Goal: Information Seeking & Learning: Learn about a topic

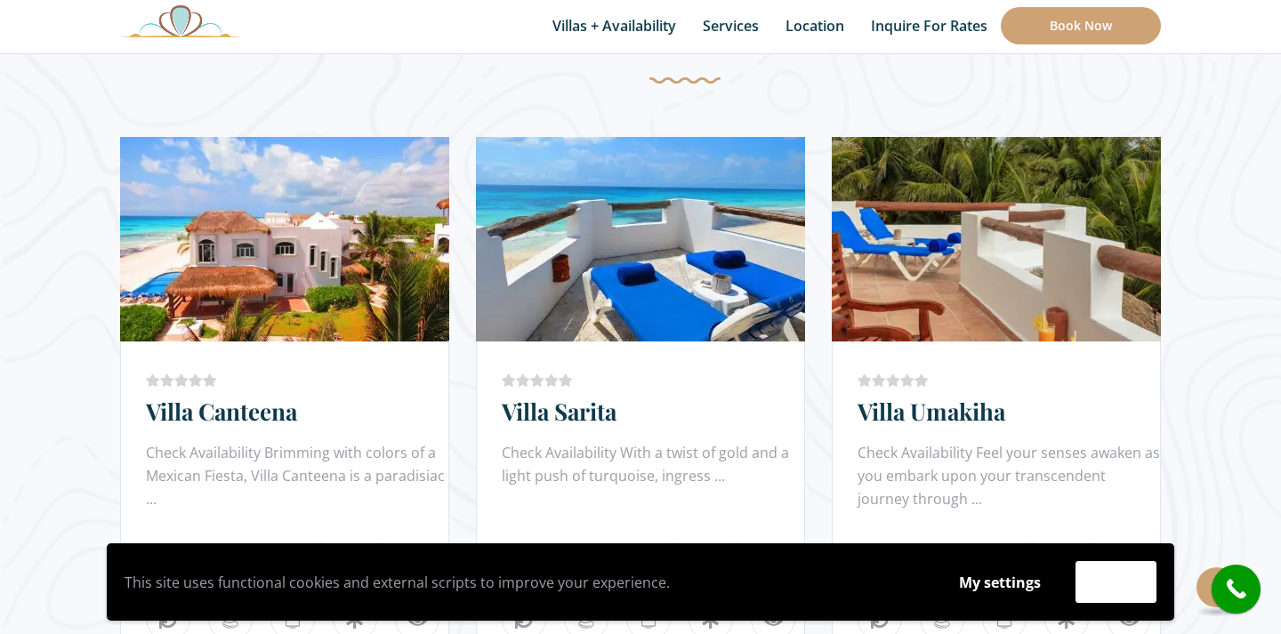
scroll to position [1033, 0]
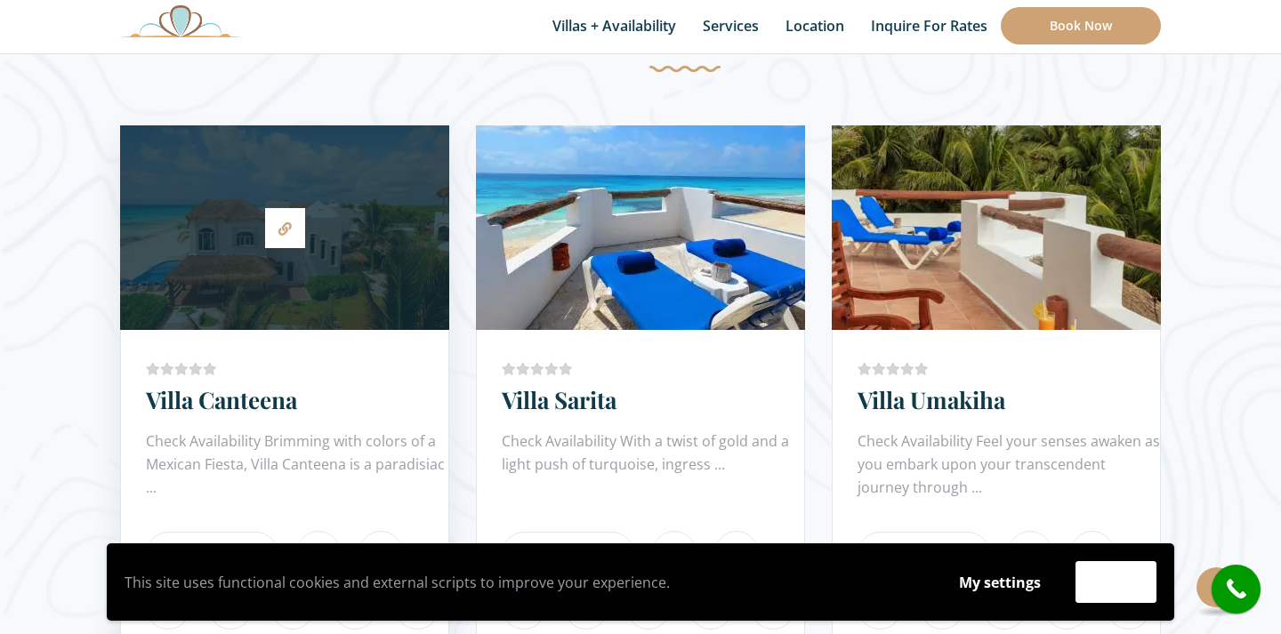
click at [330, 273] on div at bounding box center [284, 227] width 329 height 187
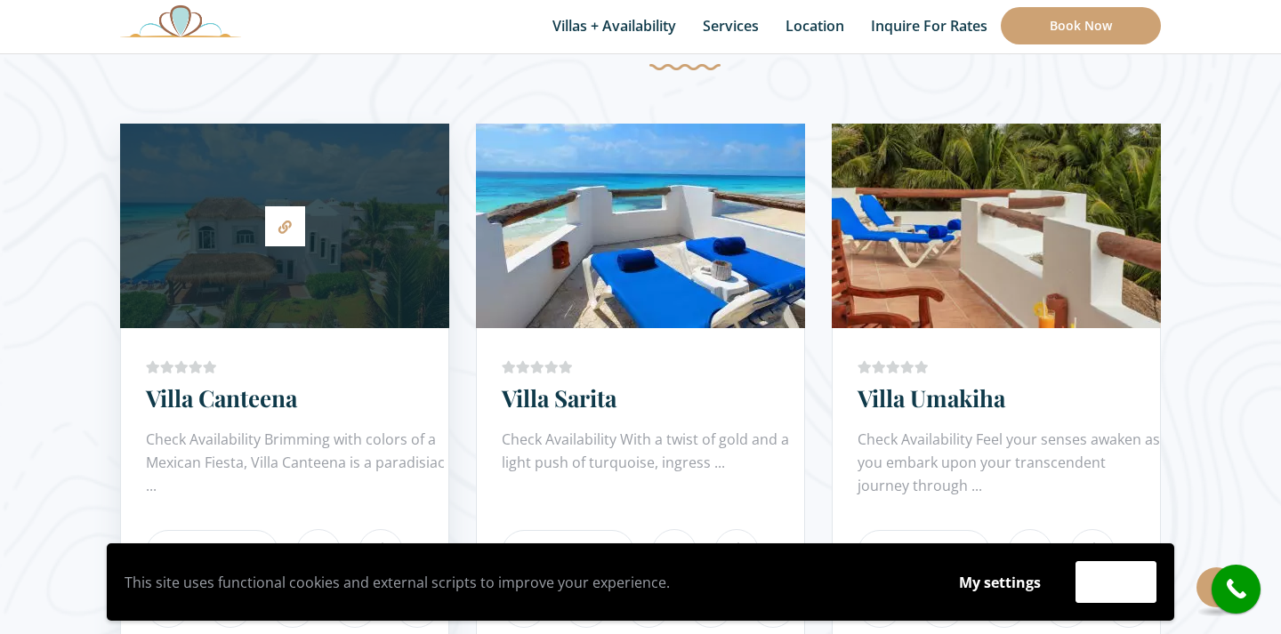
scroll to position [930, 0]
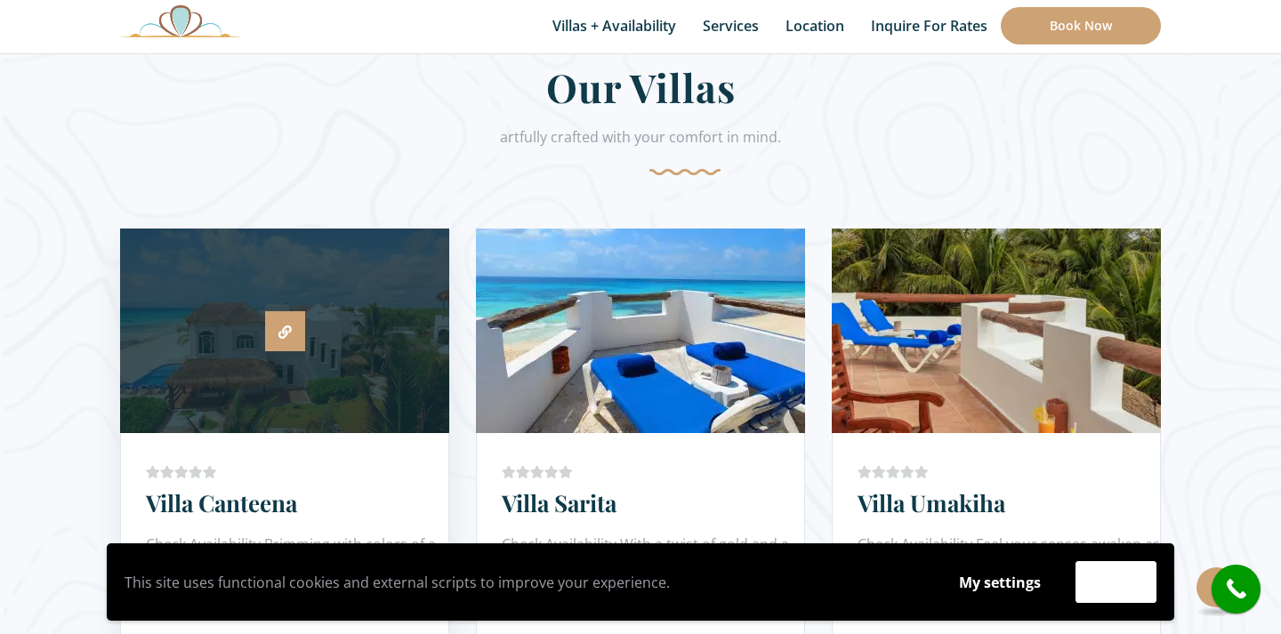
click at [278, 339] on link at bounding box center [285, 331] width 40 height 40
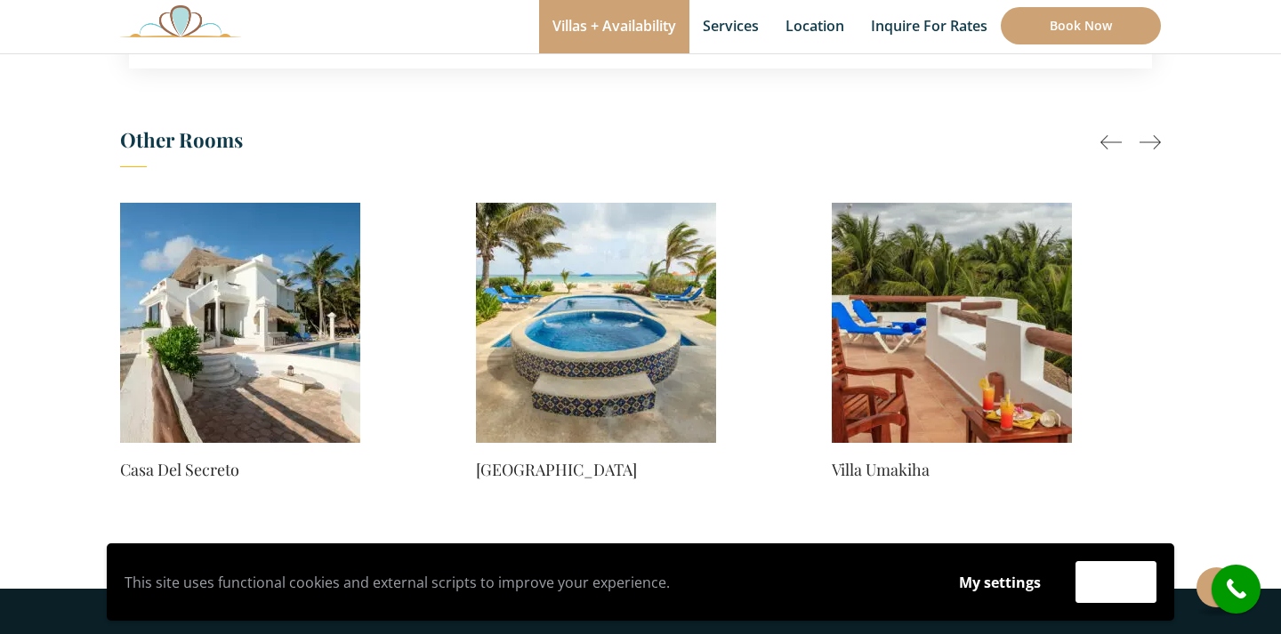
scroll to position [1287, 0]
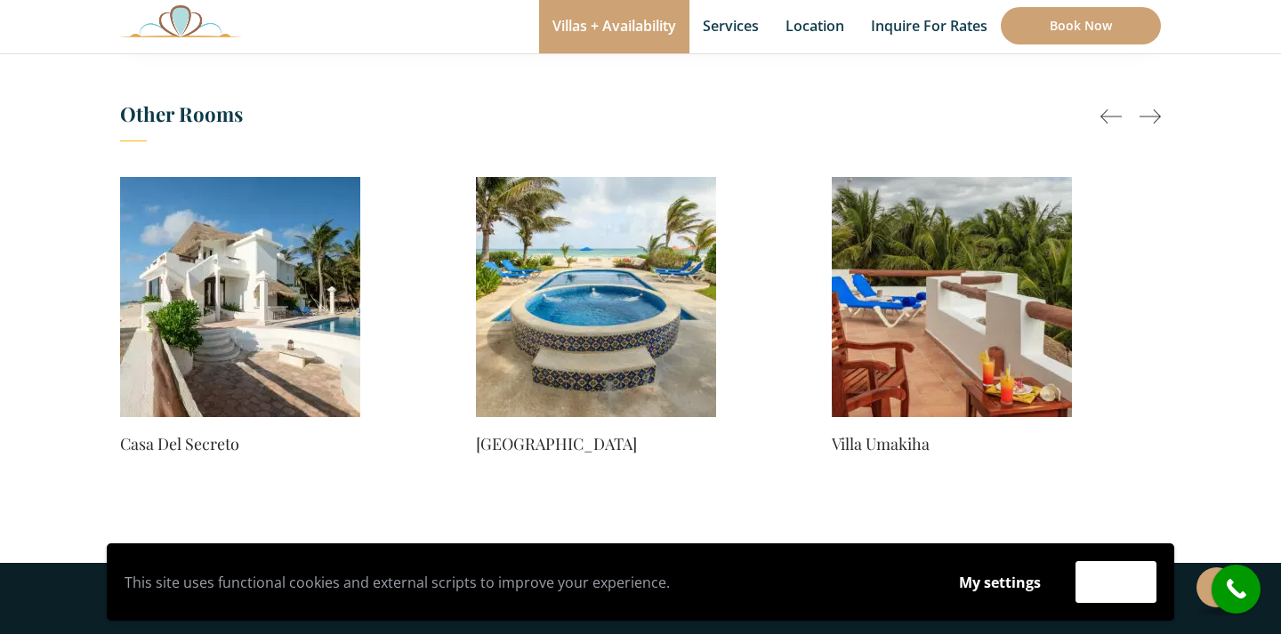
click at [278, 339] on img at bounding box center [240, 297] width 240 height 240
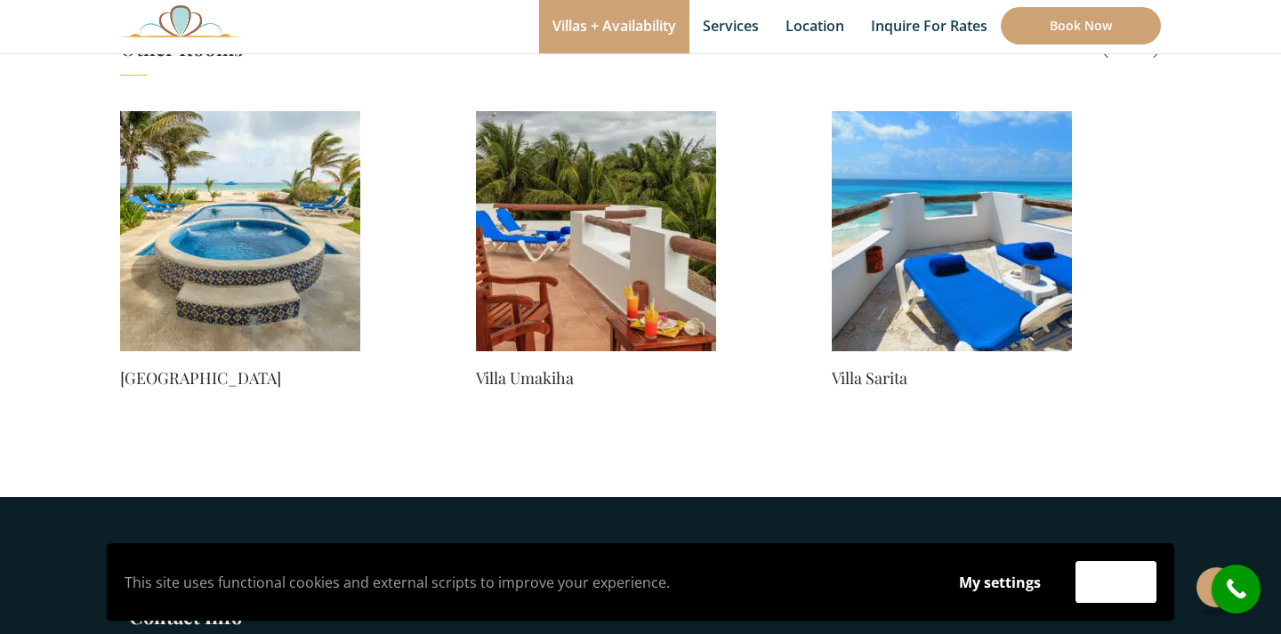
scroll to position [1680, 0]
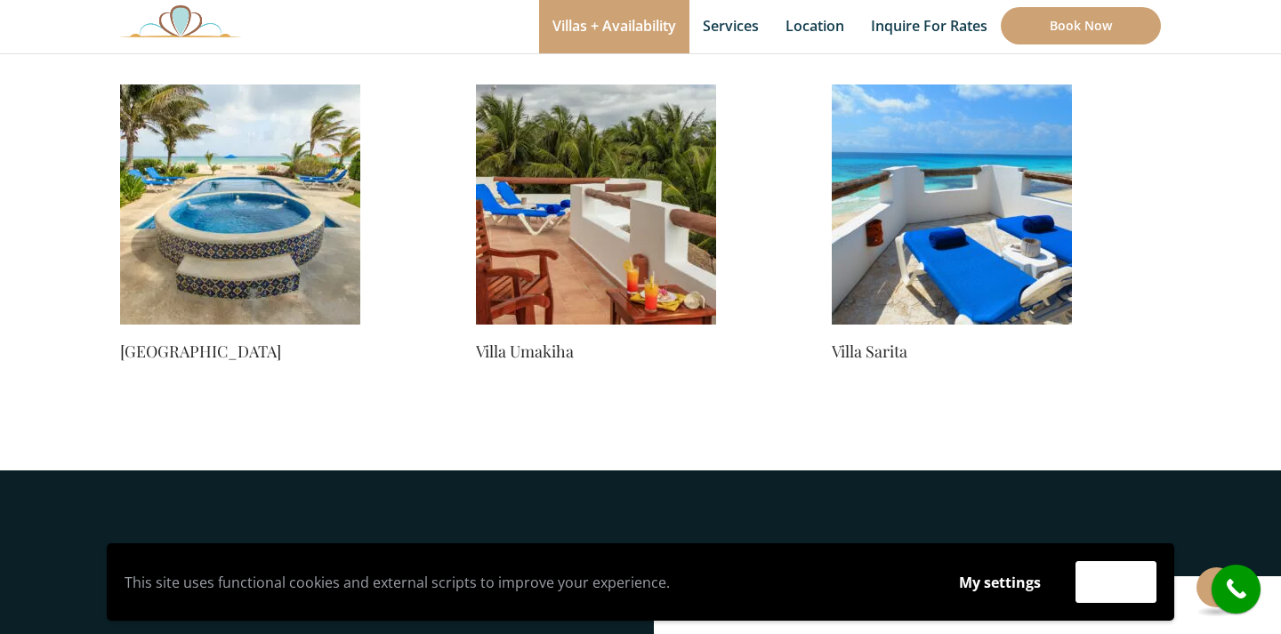
click at [248, 249] on img at bounding box center [240, 205] width 240 height 240
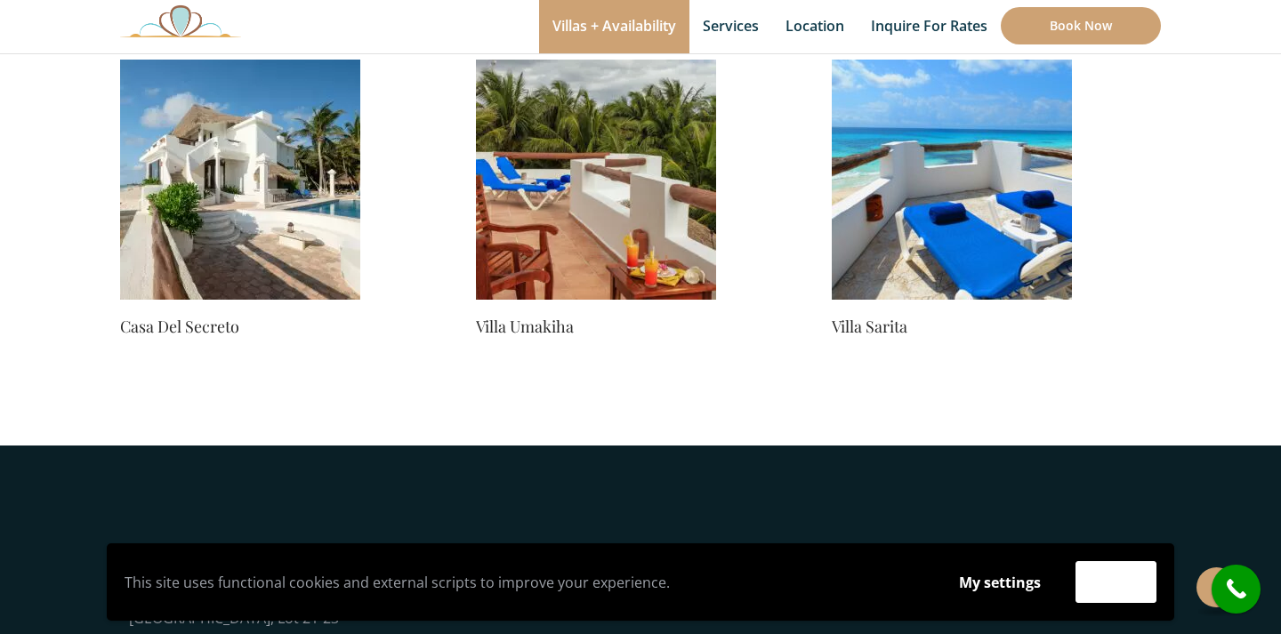
scroll to position [1563, 0]
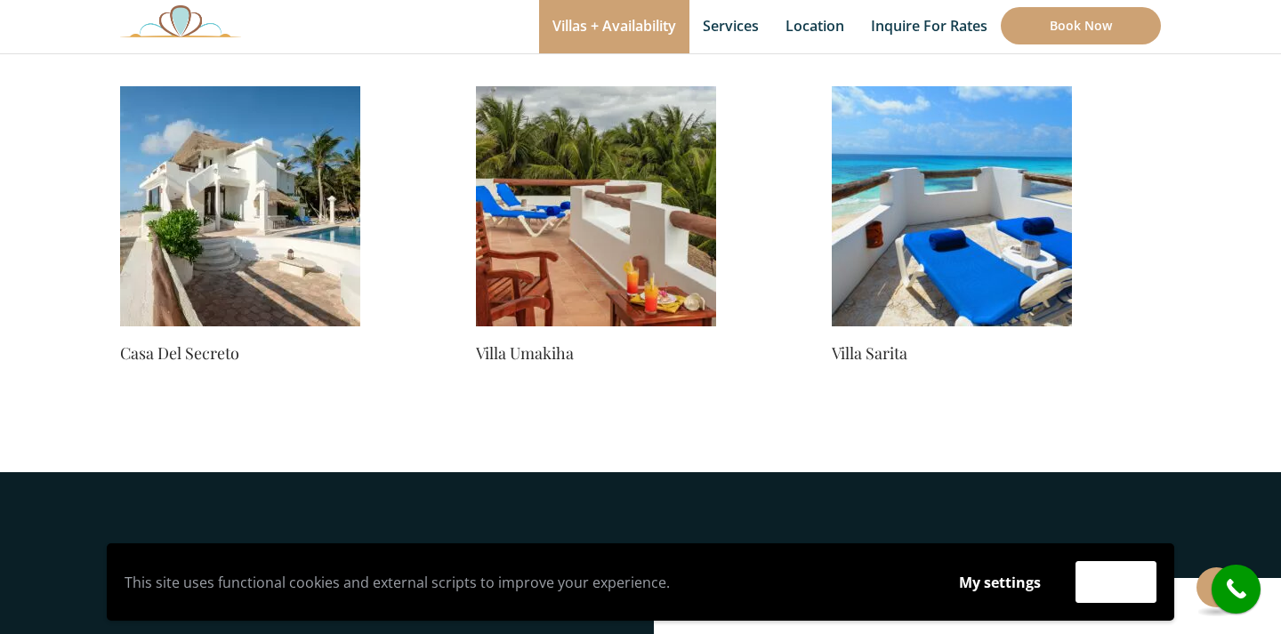
click at [248, 249] on img at bounding box center [240, 206] width 240 height 240
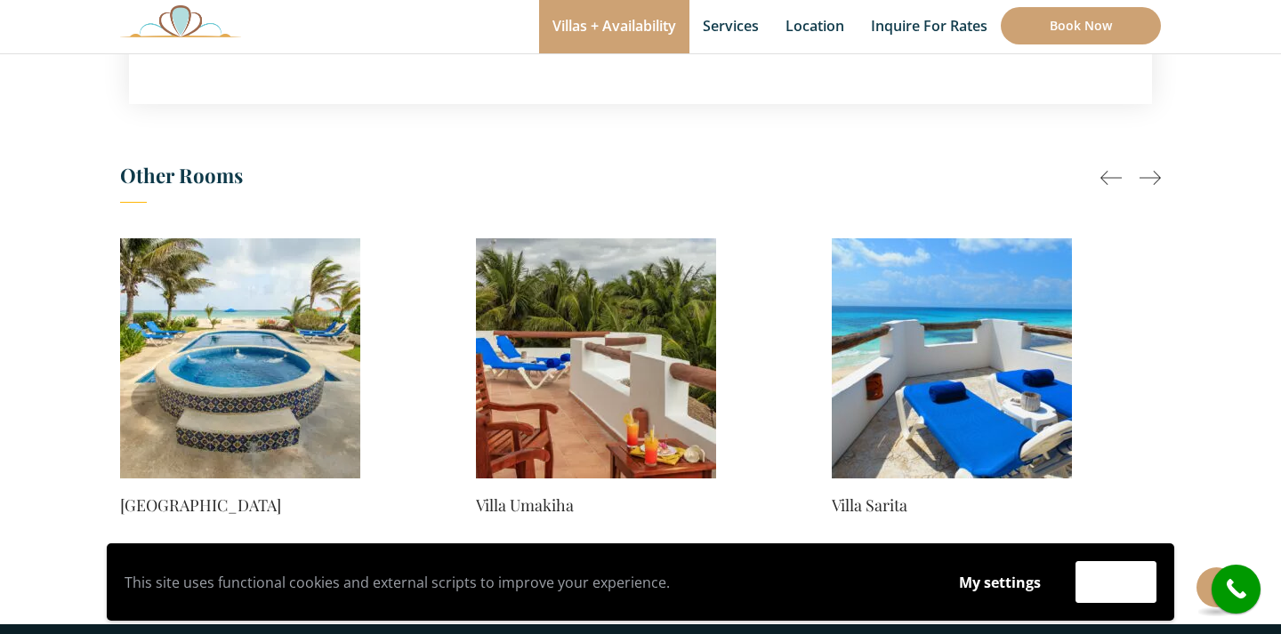
scroll to position [1698, 0]
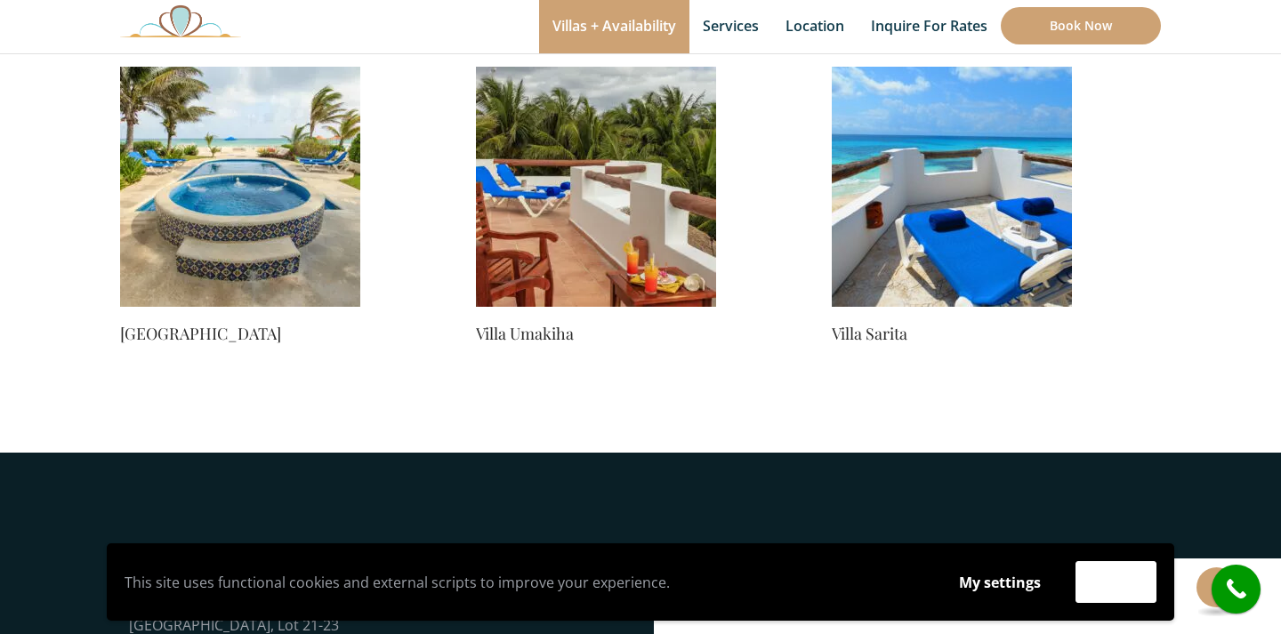
click at [193, 321] on link "[GEOGRAPHIC_DATA]" at bounding box center [240, 333] width 240 height 25
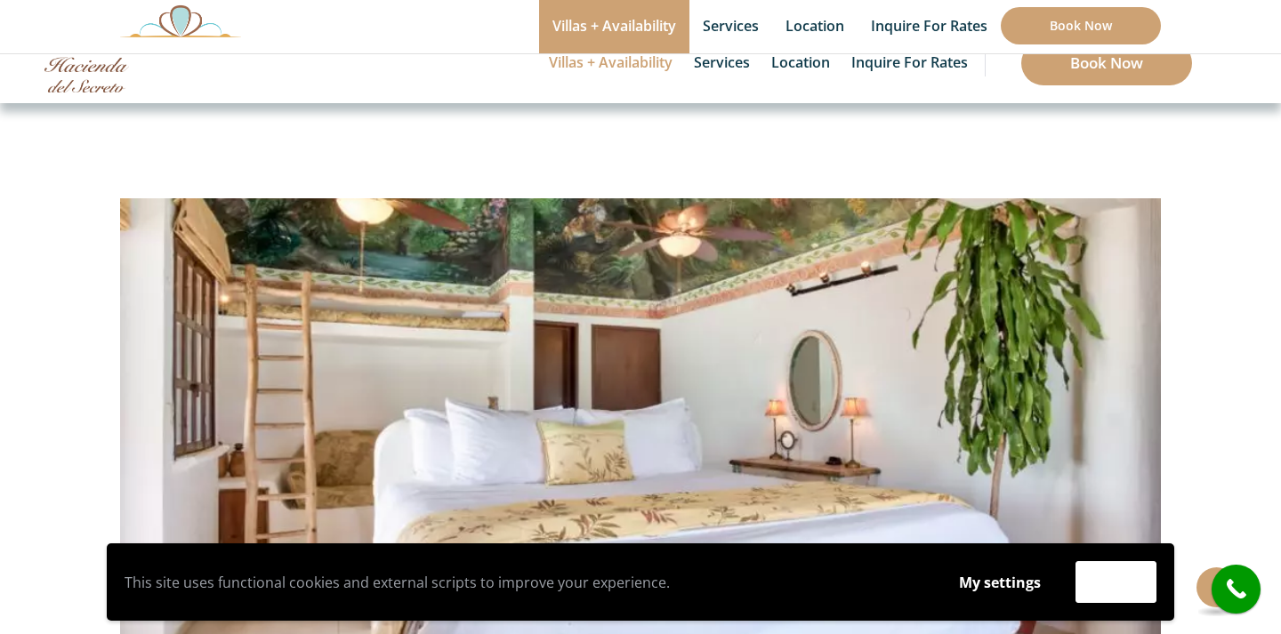
scroll to position [18, 0]
